Goal: Task Accomplishment & Management: Use online tool/utility

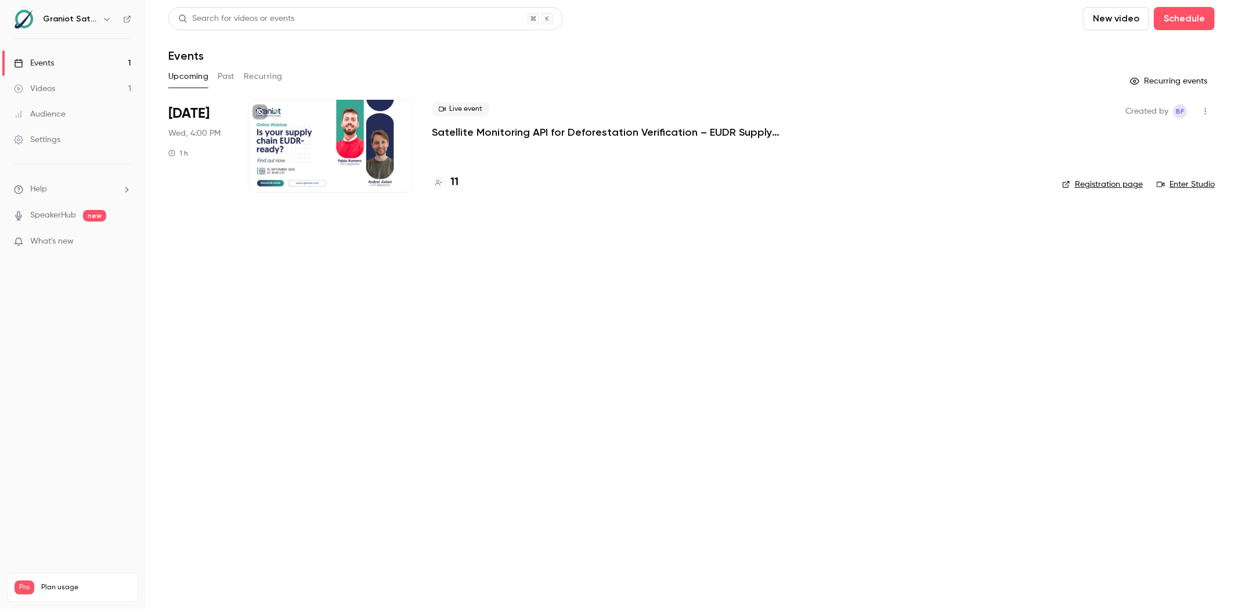
click at [454, 183] on h4 "11" at bounding box center [454, 183] width 8 height 16
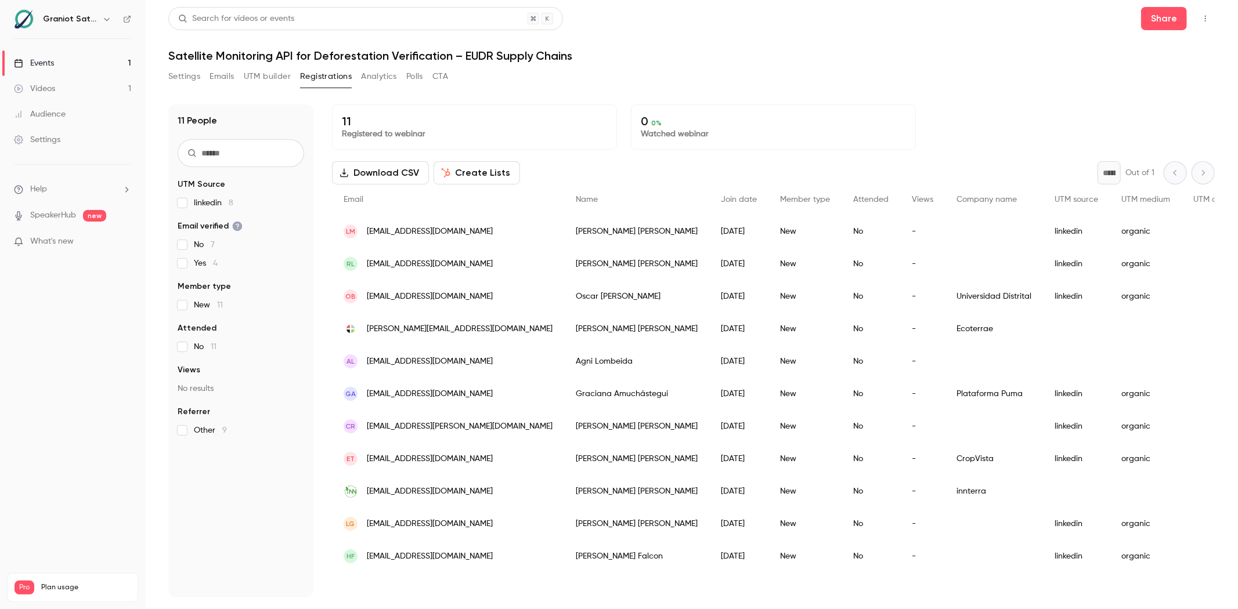
click at [227, 78] on button "Emails" at bounding box center [221, 76] width 24 height 19
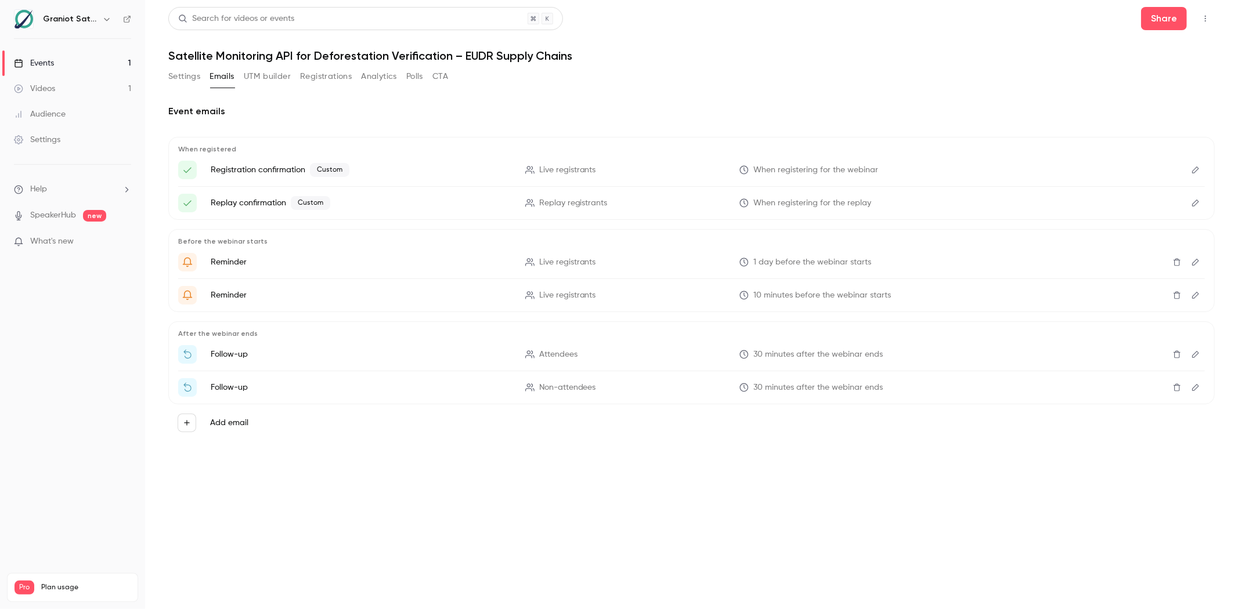
click at [1202, 262] on button "Edit" at bounding box center [1195, 262] width 19 height 19
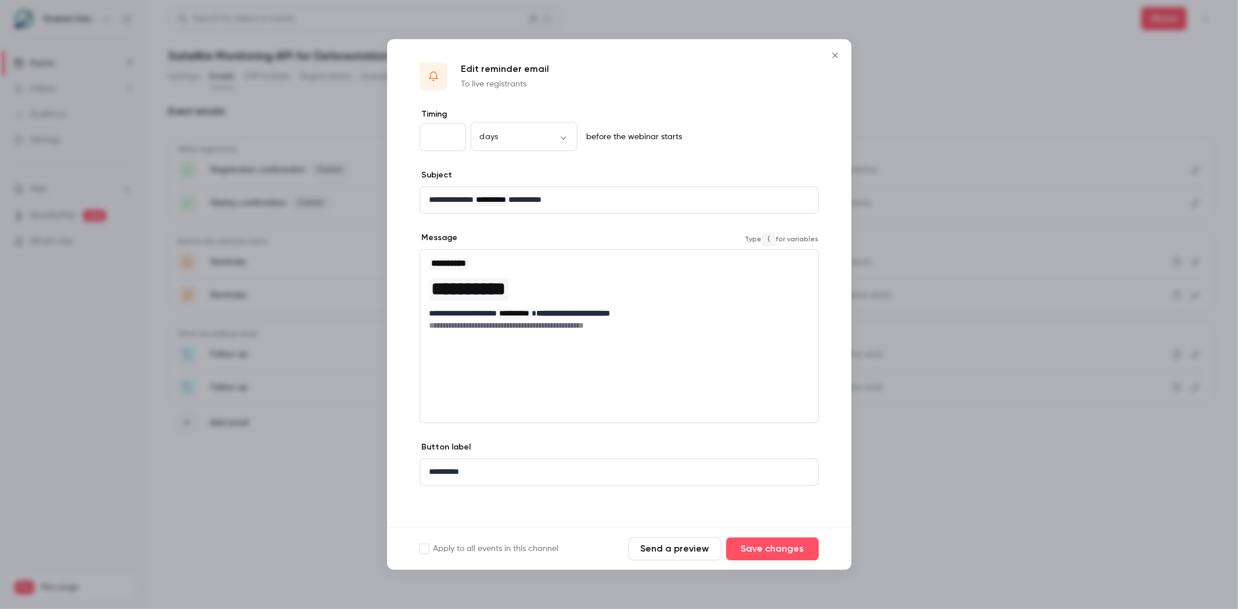
click at [681, 338] on div "**********" at bounding box center [619, 294] width 398 height 89
click at [834, 55] on icon "Close" at bounding box center [834, 55] width 5 height 5
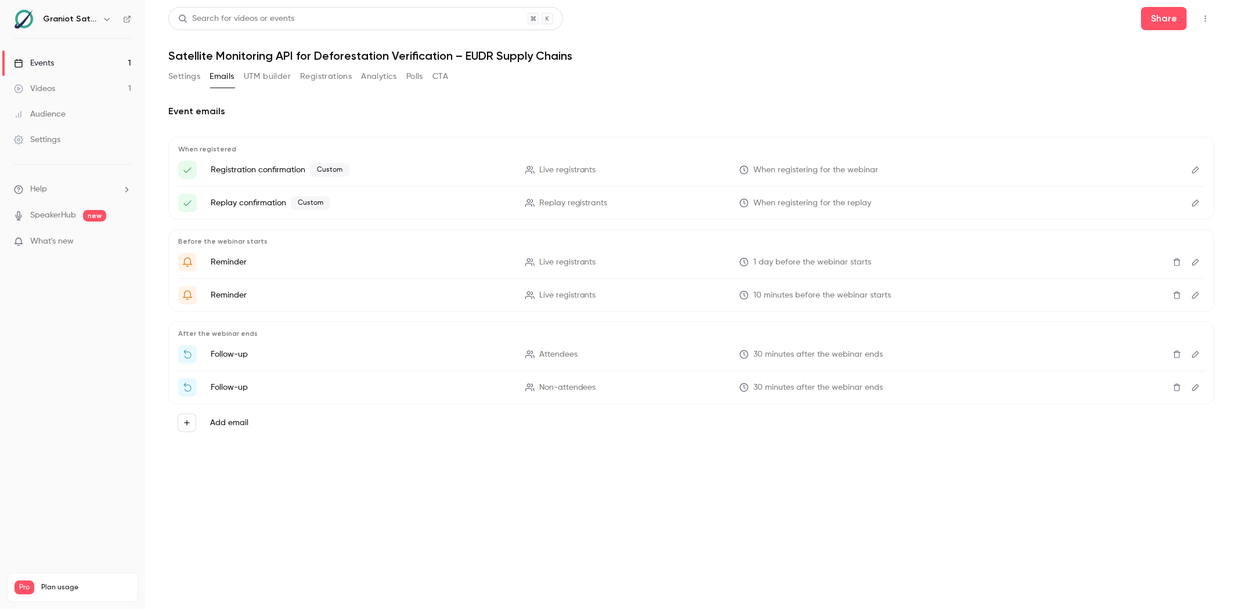
click at [323, 71] on button "Registrations" at bounding box center [326, 76] width 52 height 19
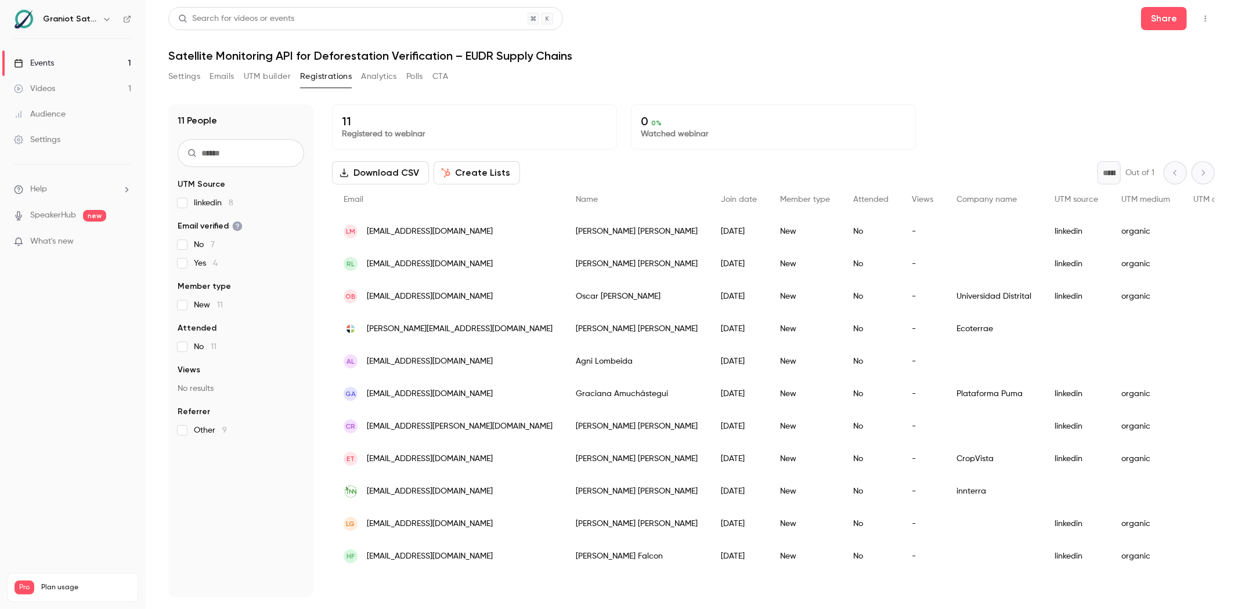
click at [92, 59] on link "Events 1" at bounding box center [72, 63] width 145 height 26
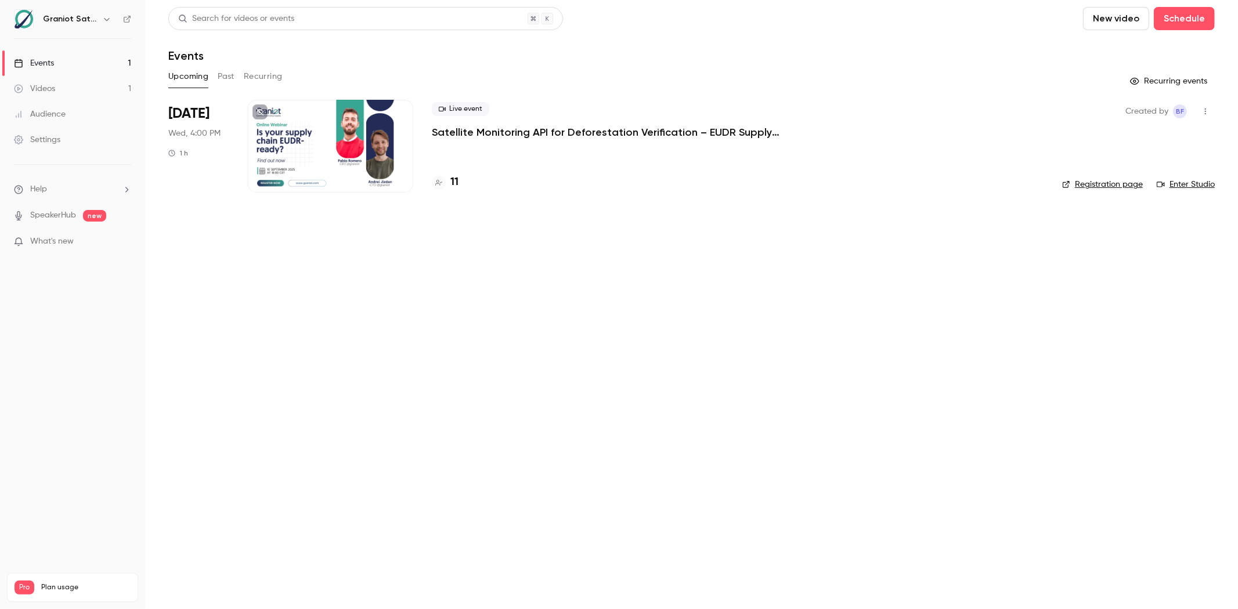
click at [230, 79] on button "Past" at bounding box center [226, 76] width 17 height 19
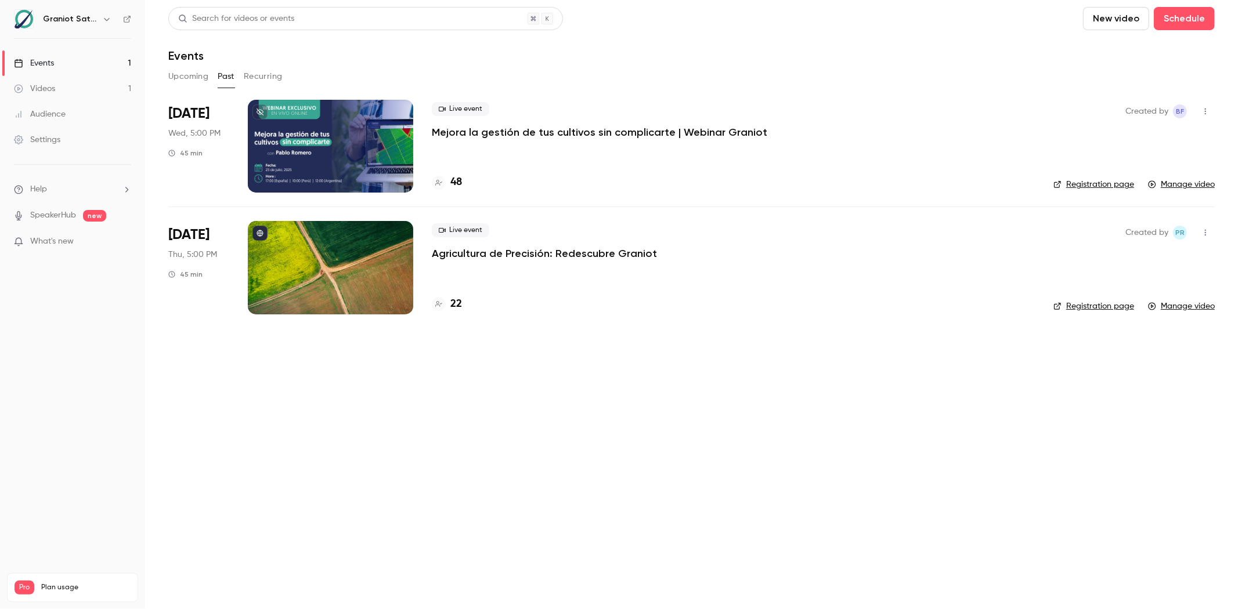
click at [451, 304] on h4 "22" at bounding box center [456, 305] width 12 height 16
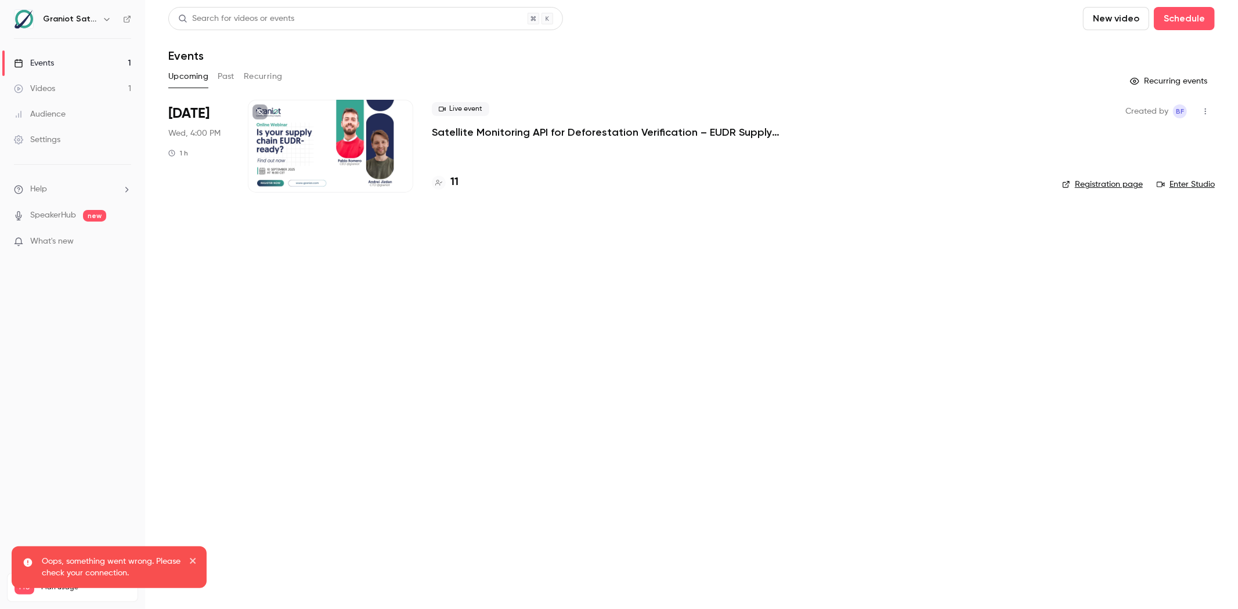
click at [164, 556] on p "Oops, something went wrong. Please check your connection." at bounding box center [111, 567] width 139 height 23
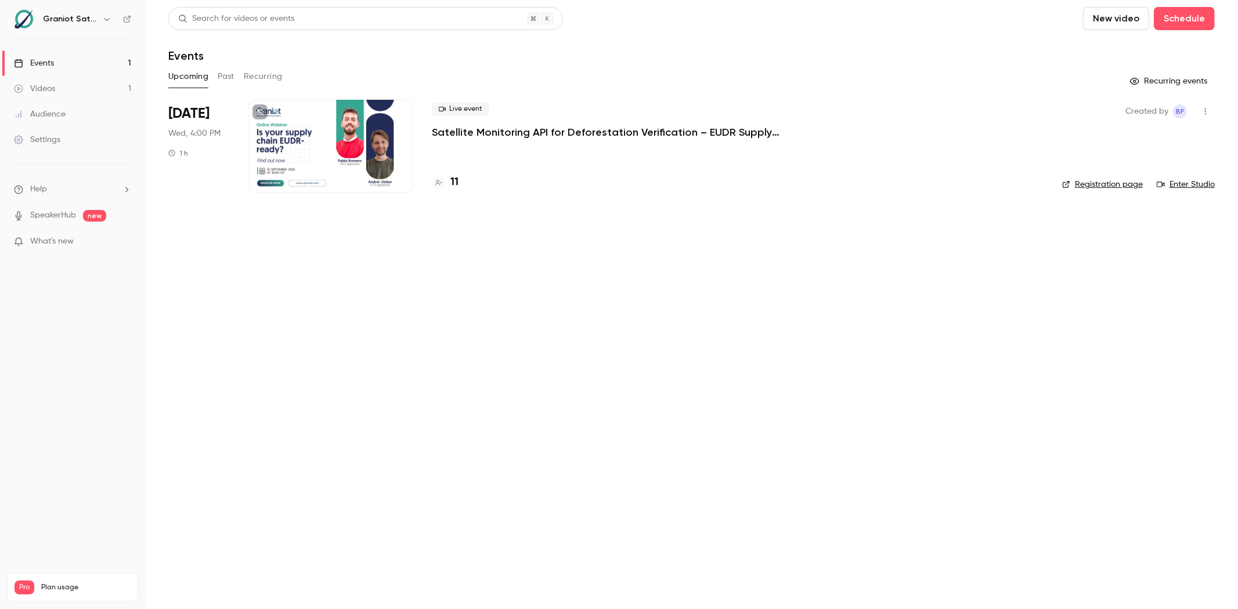
click at [86, 61] on link "Events 1" at bounding box center [72, 63] width 145 height 26
click at [226, 68] on button "Past" at bounding box center [226, 76] width 17 height 19
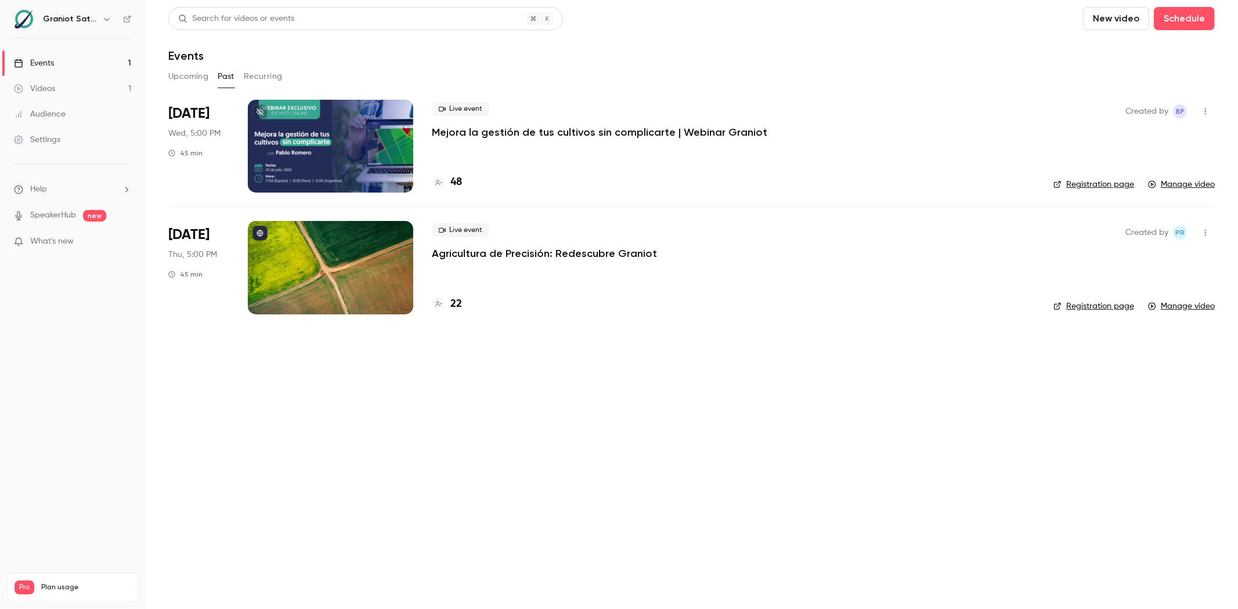
click at [335, 164] on div at bounding box center [330, 146] width 165 height 93
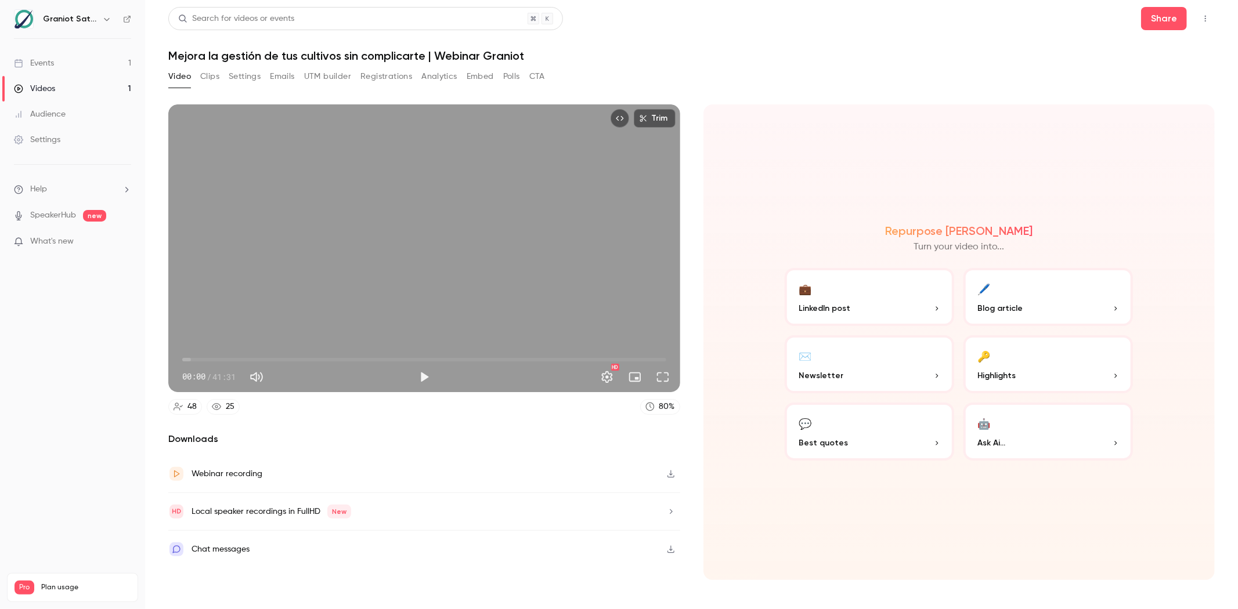
click at [381, 76] on button "Registrations" at bounding box center [386, 76] width 52 height 19
click at [430, 76] on button "Analytics" at bounding box center [439, 76] width 36 height 19
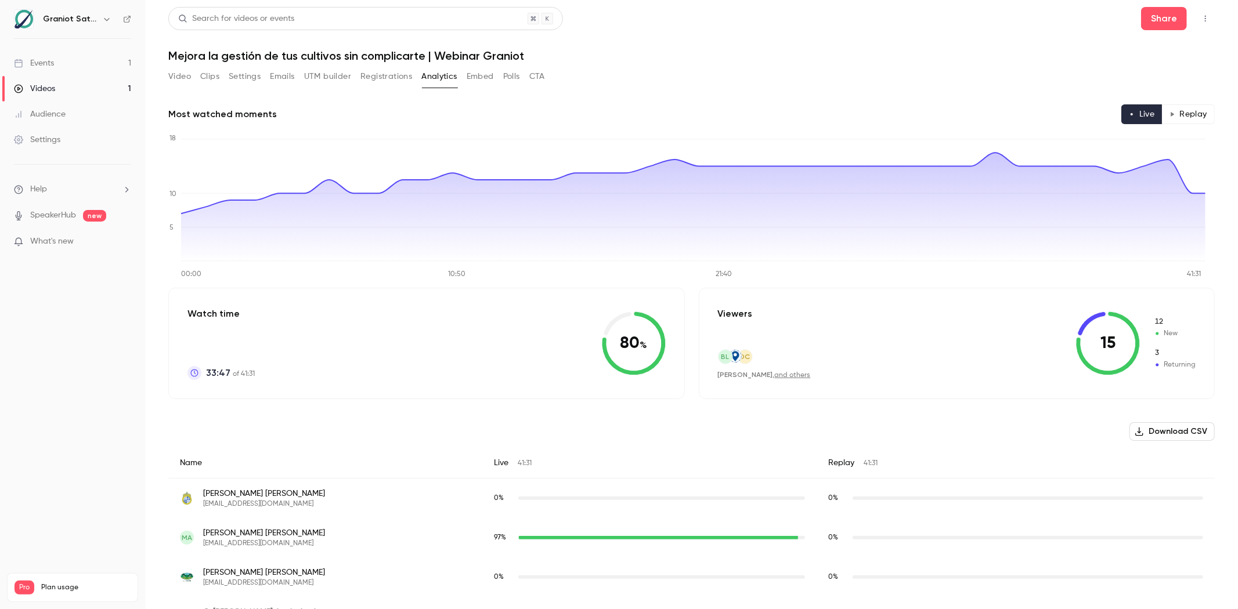
click at [1144, 433] on button "Download CSV" at bounding box center [1171, 431] width 85 height 19
